Goal: Transaction & Acquisition: Purchase product/service

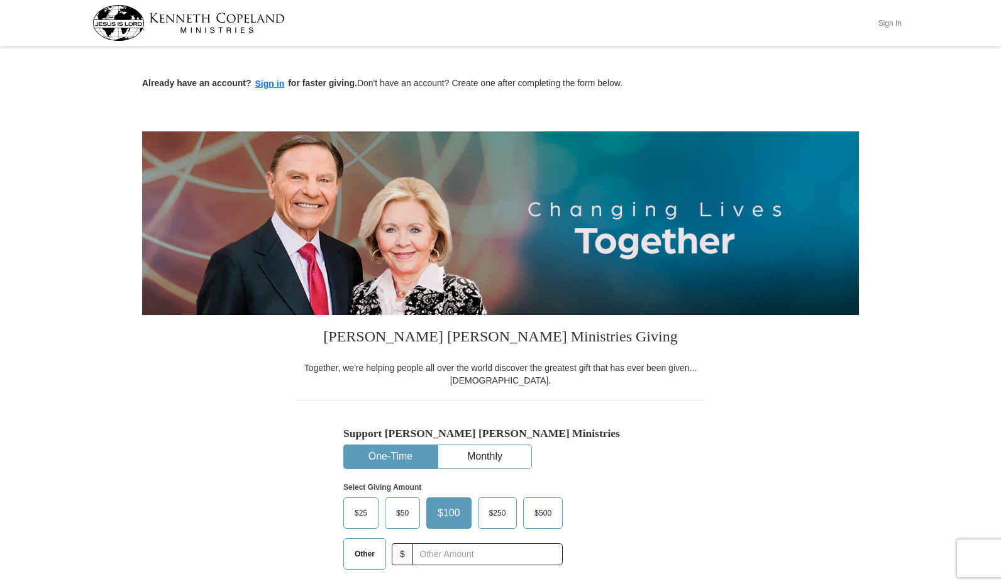
click at [888, 22] on button "Sign In" at bounding box center [890, 22] width 38 height 19
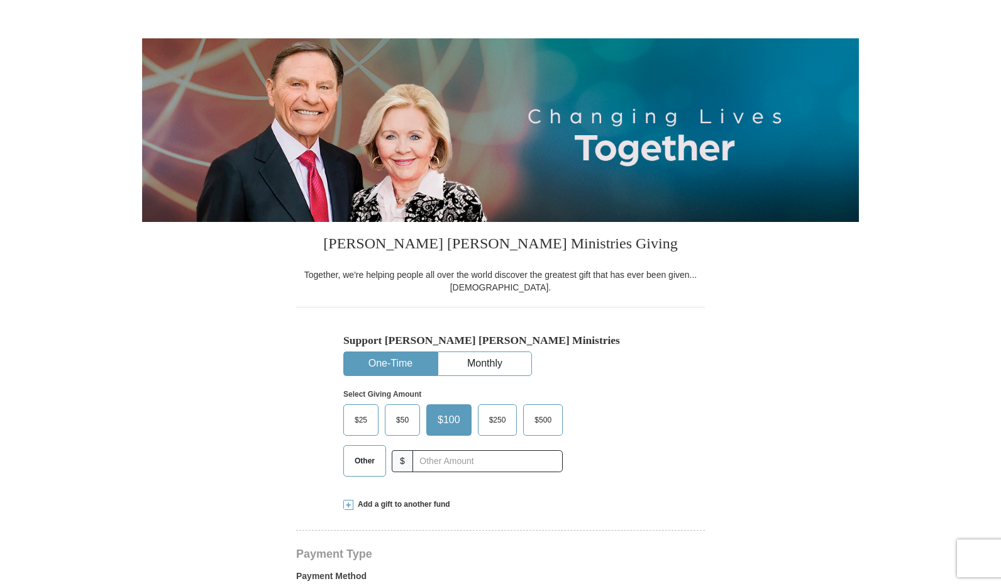
scroll to position [182, 0]
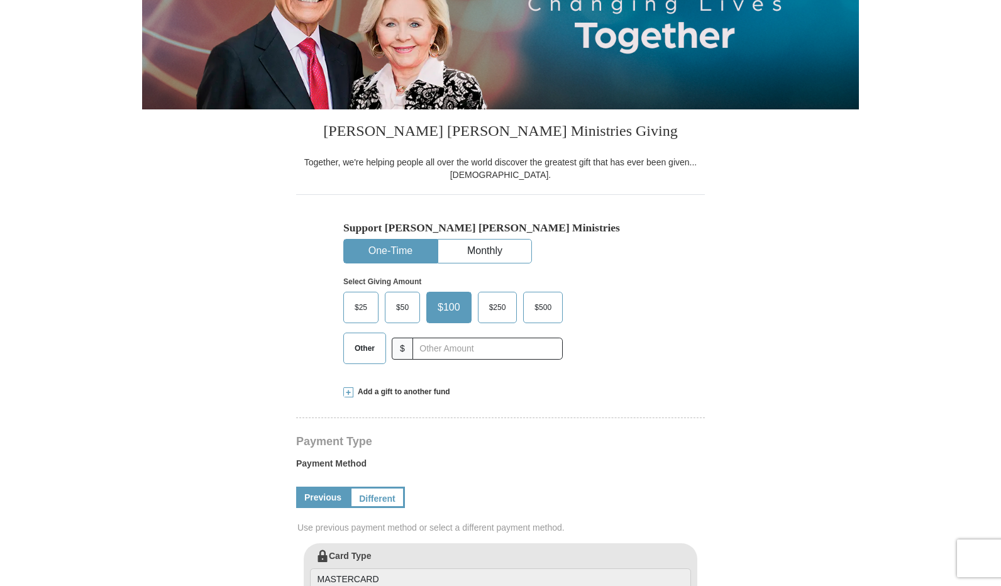
select select "AL"
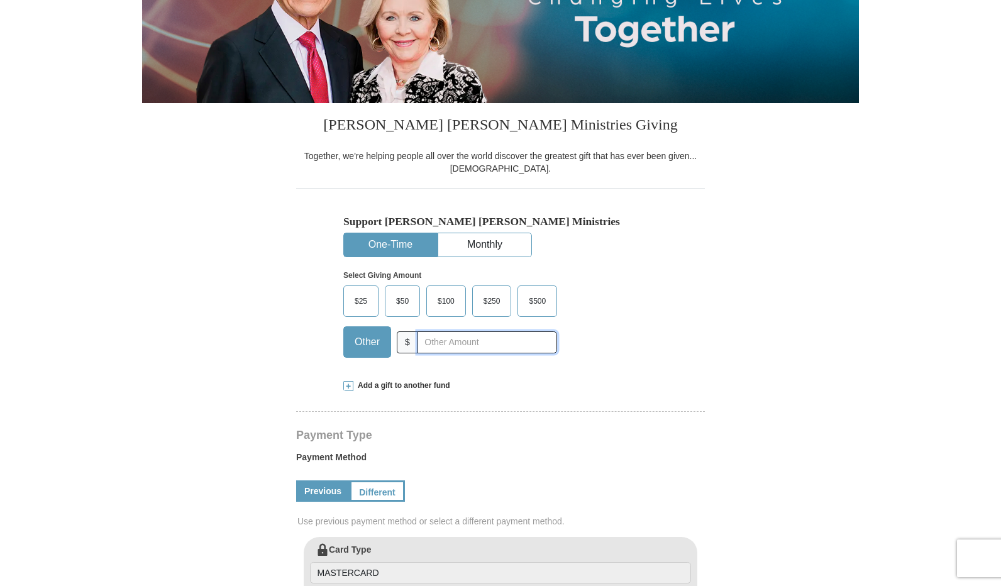
click at [454, 343] on input "text" at bounding box center [488, 342] width 140 height 22
type input "35.00"
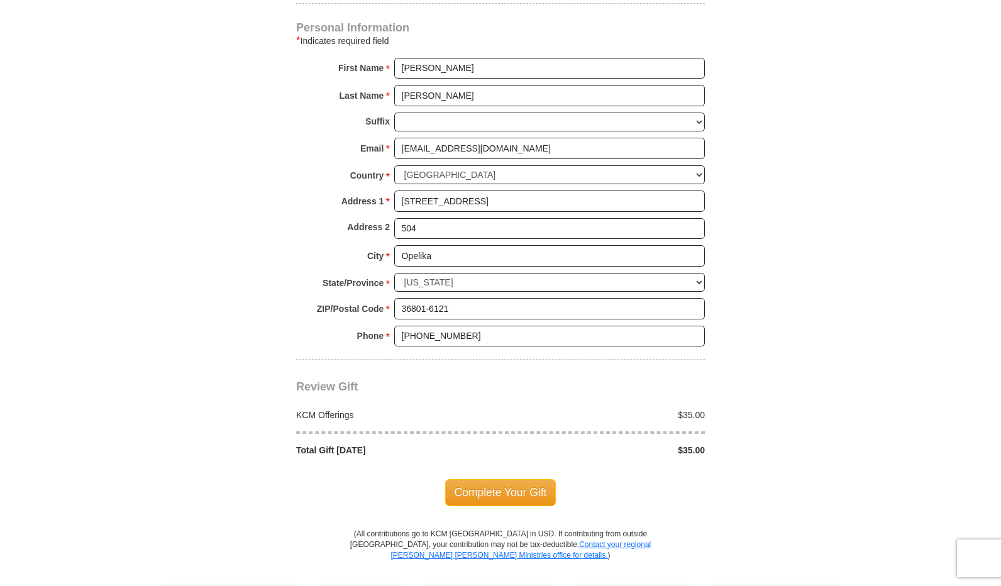
scroll to position [881, 0]
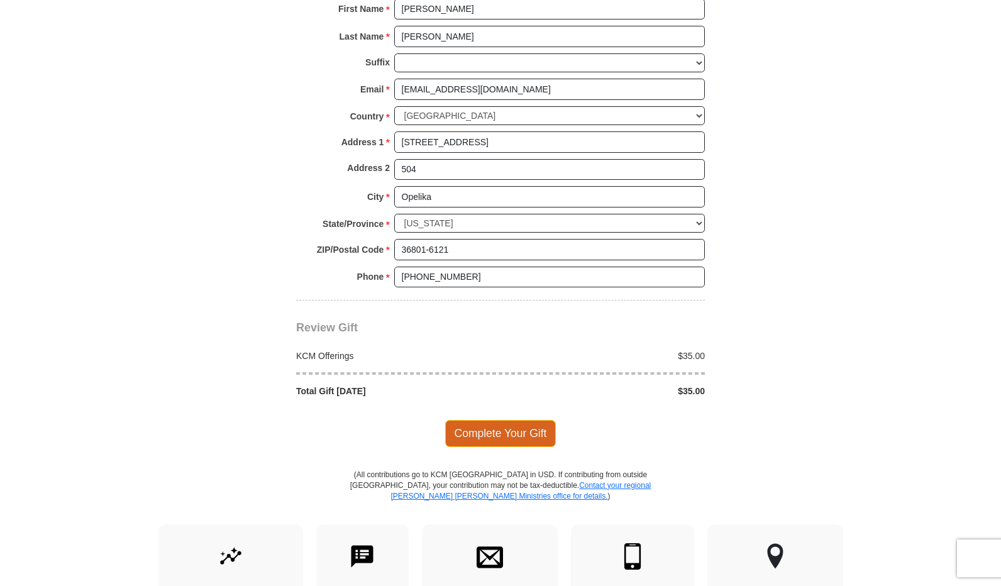
click at [485, 422] on span "Complete Your Gift" at bounding box center [500, 433] width 111 height 26
